Goal: Check status: Check status

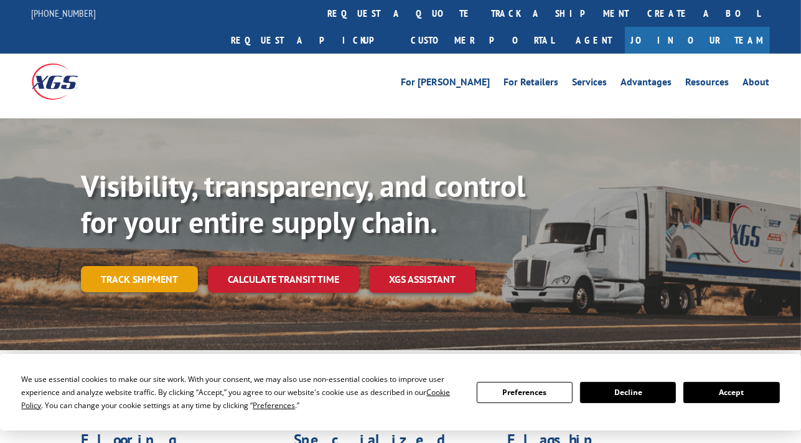
click at [162, 266] on link "Track shipment" at bounding box center [139, 279] width 117 height 26
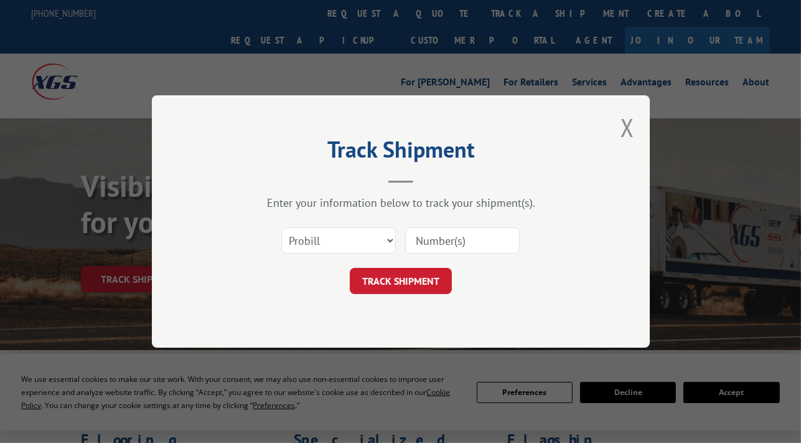
click at [422, 237] on input at bounding box center [462, 240] width 115 height 26
paste input "17634121"
type input "17634121"
click at [417, 272] on button "TRACK SHIPMENT" at bounding box center [401, 281] width 102 height 26
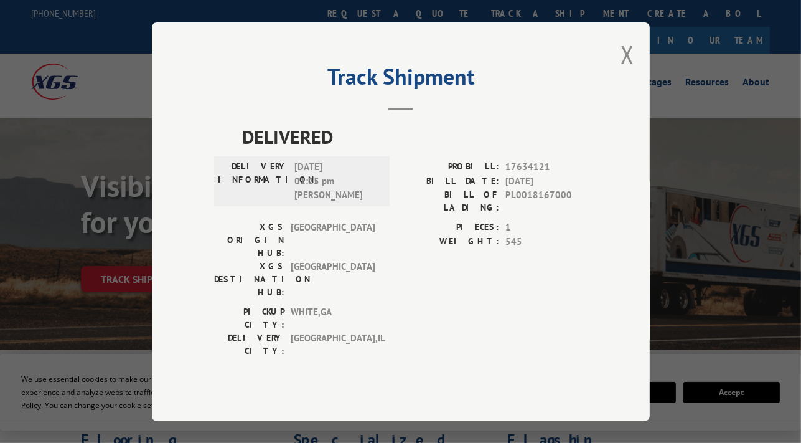
click at [306, 334] on div "DELIVERED DELIVERY INFORMATION: [DATE] 01:25 pm [PERSON_NAME]: 17634121 BILL DA…" at bounding box center [401, 260] width 374 height 275
click at [286, 62] on div "Track Shipment DELIVERED DELIVERY INFORMATION: [DATE] 01:25 pm [PERSON_NAME]: 1…" at bounding box center [401, 221] width 498 height 398
click at [628, 68] on button "Close modal" at bounding box center [628, 54] width 14 height 33
